Goal: Information Seeking & Learning: Learn about a topic

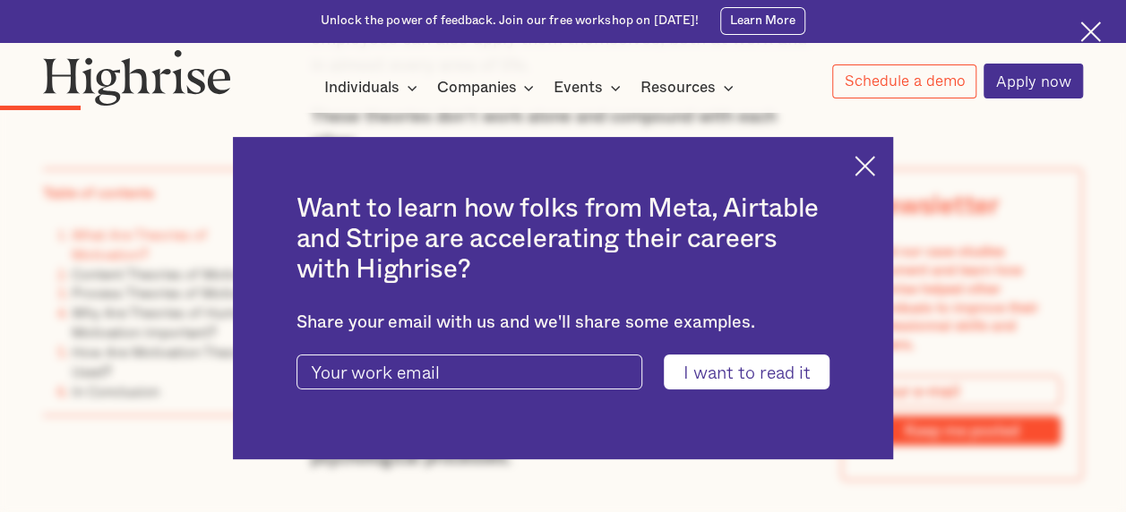
scroll to position [1677, 0]
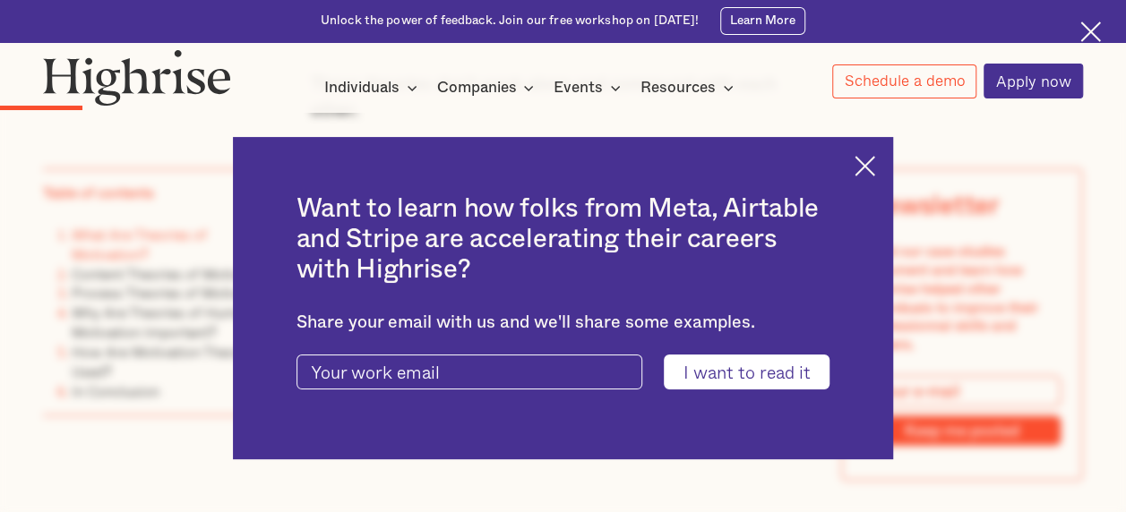
click at [876, 138] on div "Want to learn how folks from Meta, Airtable and Stripe are accelerating their c…" at bounding box center [563, 298] width 660 height 323
click at [873, 152] on div "Want to learn how folks from Meta, Airtable and Stripe are accelerating their c…" at bounding box center [563, 298] width 660 height 323
click at [875, 171] on img at bounding box center [865, 166] width 21 height 21
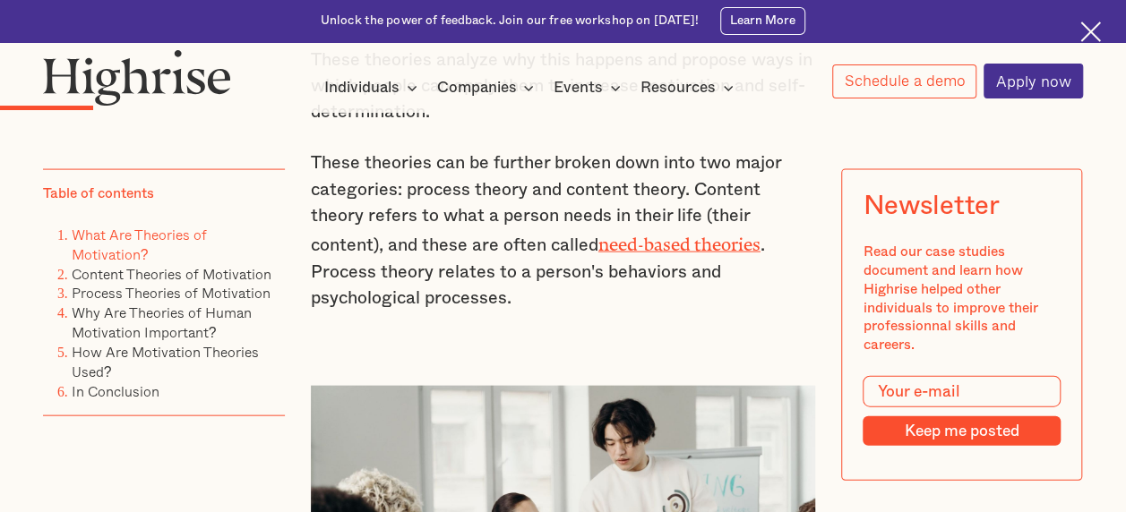
scroll to position [1772, 0]
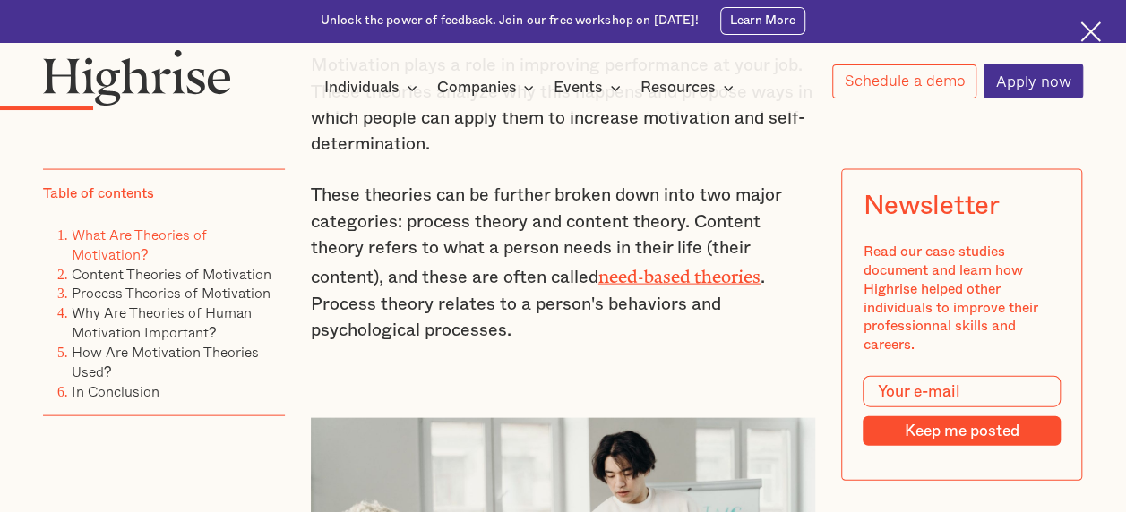
click at [434, 215] on p "These theories can be further broken down into two major categories: process th…" at bounding box center [563, 263] width 505 height 161
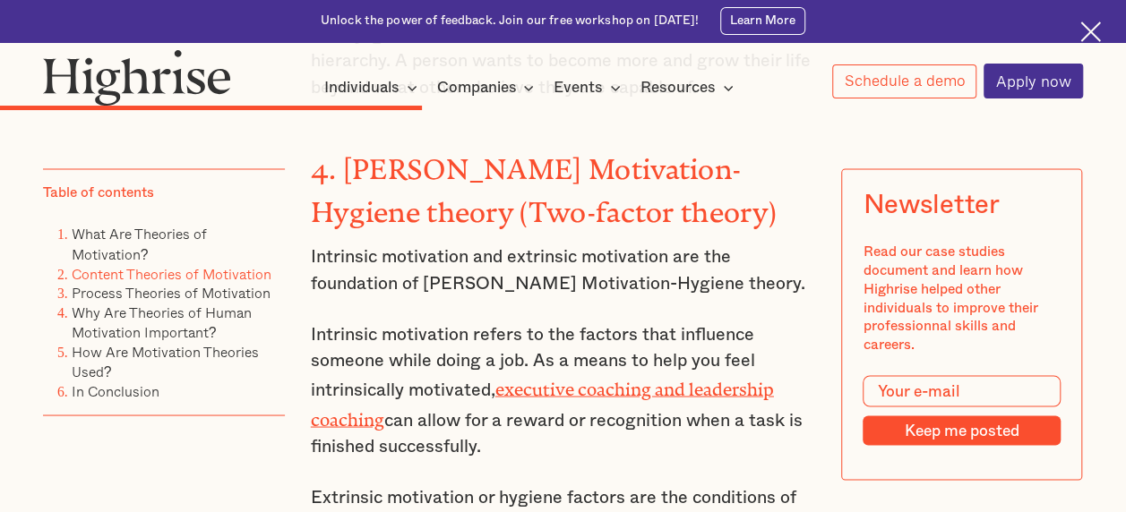
scroll to position [4818, 0]
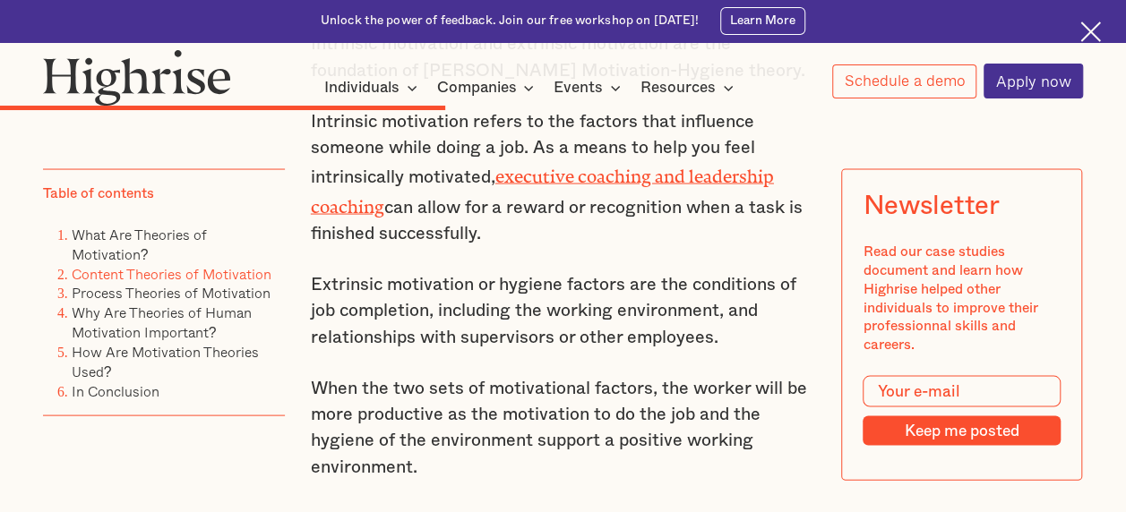
scroll to position [5033, 0]
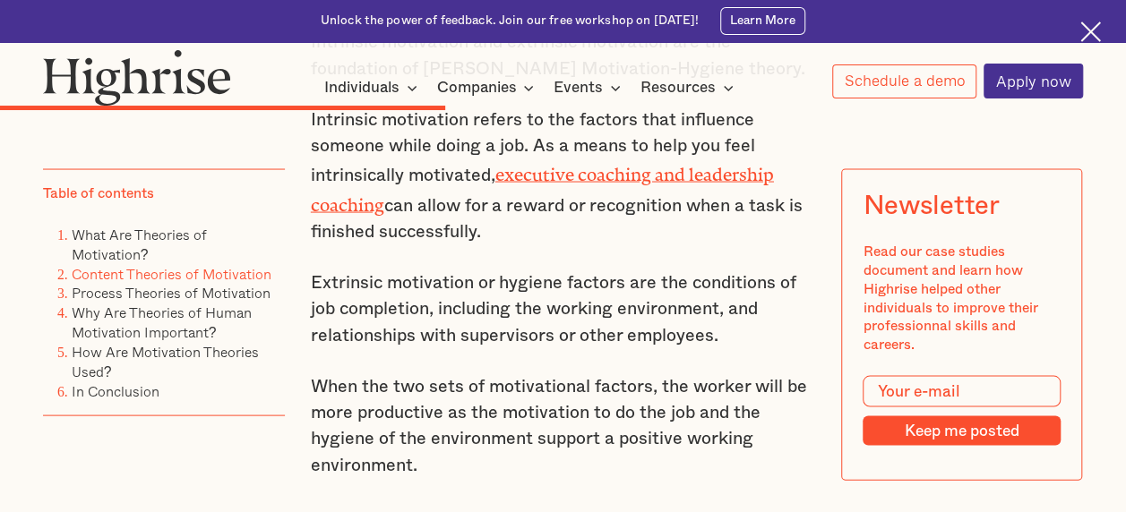
drag, startPoint x: 579, startPoint y: 397, endPoint x: 520, endPoint y: 342, distance: 80.5
click at [520, 374] on p "When the two sets of motivational factors, the worker will be more productive a…" at bounding box center [563, 427] width 505 height 106
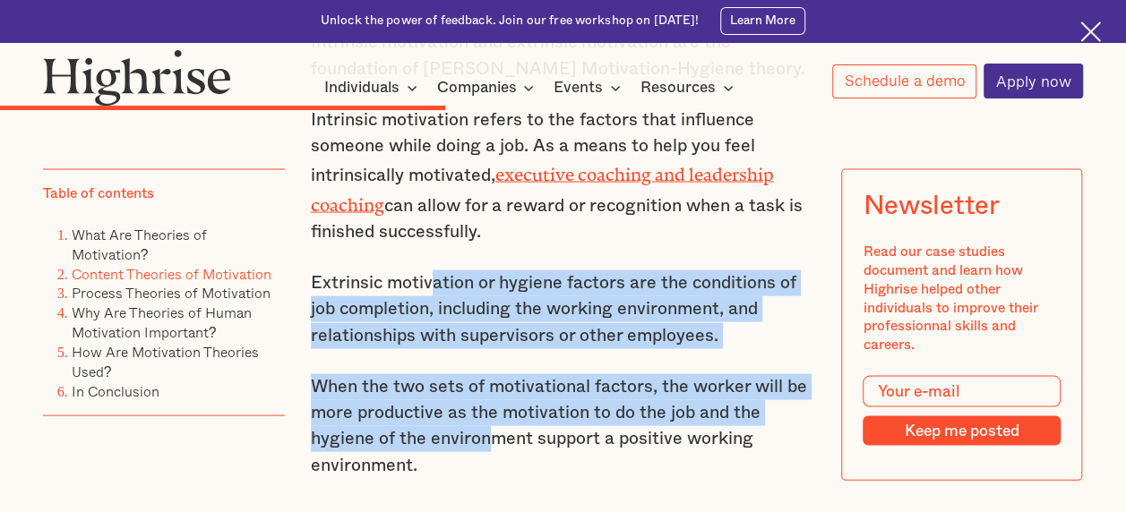
drag, startPoint x: 484, startPoint y: 349, endPoint x: 427, endPoint y: 167, distance: 191.3
drag, startPoint x: 427, startPoint y: 167, endPoint x: 417, endPoint y: 226, distance: 59.9
click at [417, 270] on p "Extrinsic motivation or hygiene factors are the conditions of job completion, i…" at bounding box center [563, 309] width 505 height 79
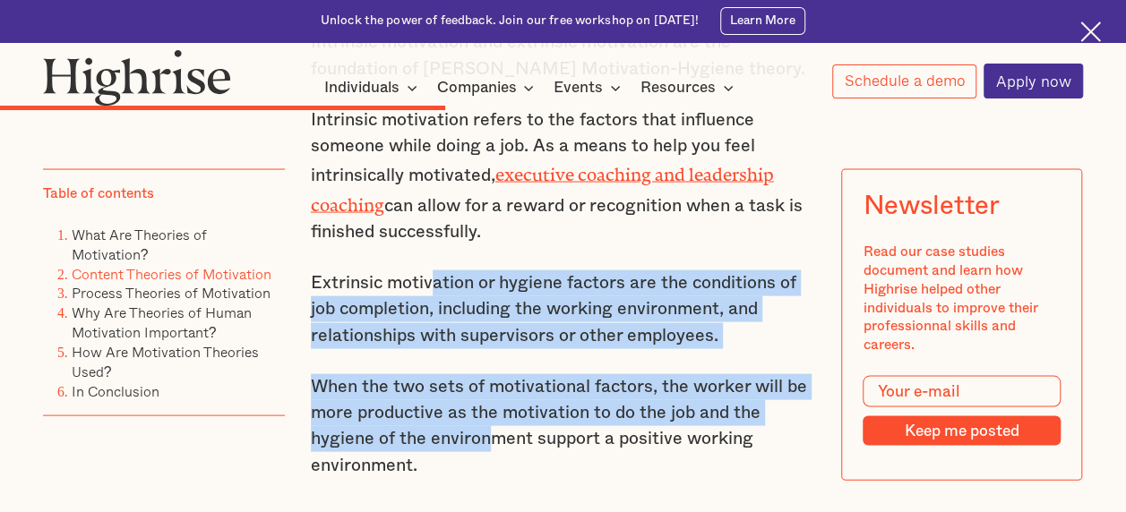
click at [417, 270] on p "Extrinsic motivation or hygiene factors are the conditions of job completion, i…" at bounding box center [563, 309] width 505 height 79
